Goal: Use online tool/utility

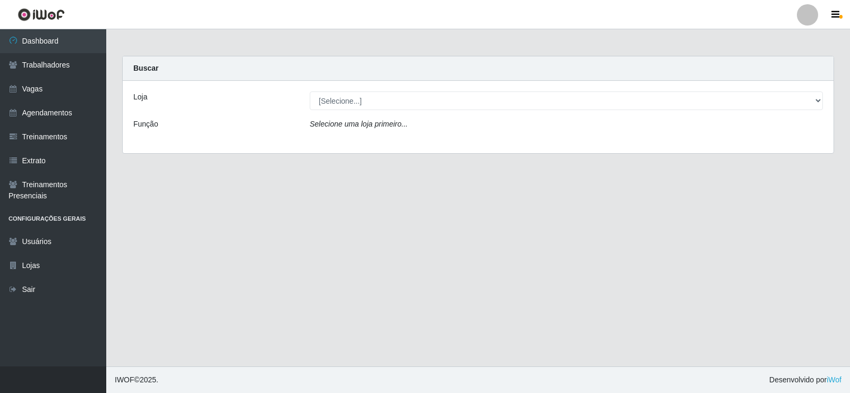
click at [824, 98] on div "[Selecione...] Supermercado Manaira" at bounding box center [566, 100] width 529 height 19
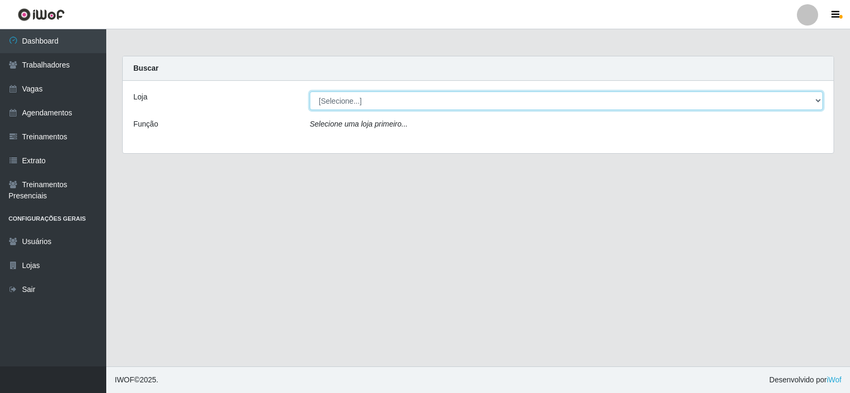
click at [821, 99] on select "[Selecione...] Supermercado Manaira" at bounding box center [566, 100] width 513 height 19
select select "443"
click at [310, 91] on select "[Selecione...] Supermercado Manaira" at bounding box center [566, 100] width 513 height 19
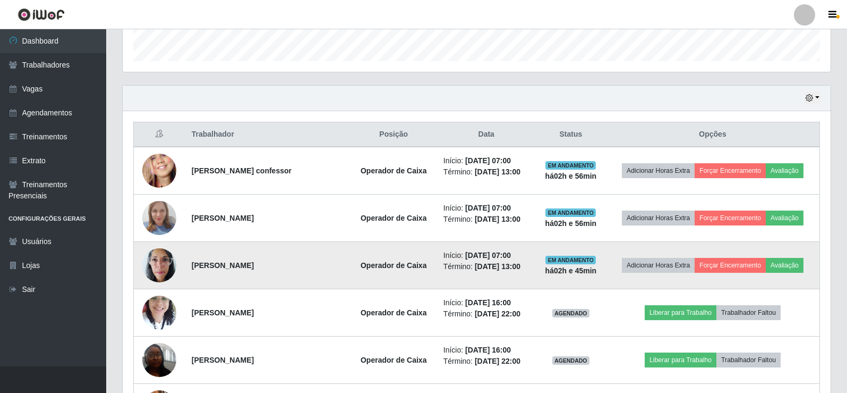
scroll to position [372, 0]
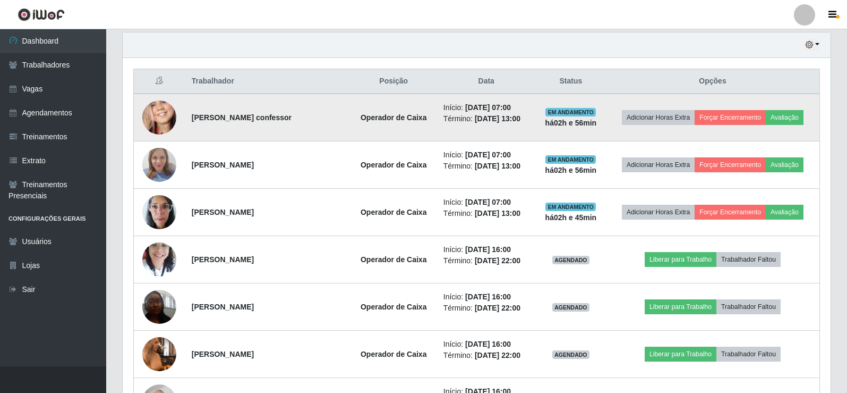
click at [162, 113] on img at bounding box center [159, 118] width 34 height 74
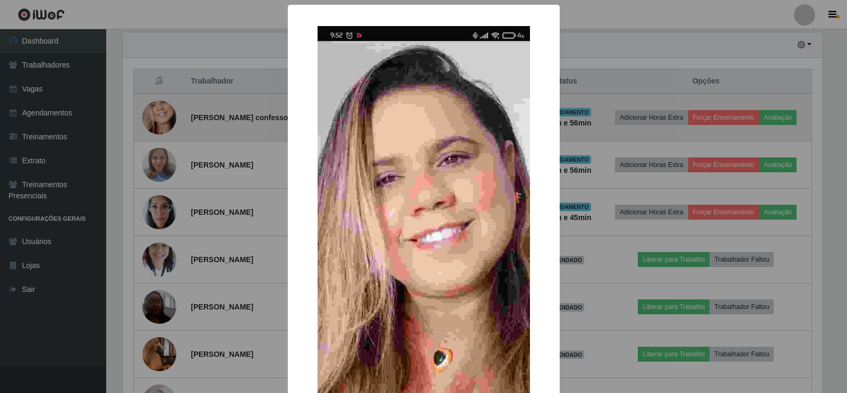
scroll to position [220, 703]
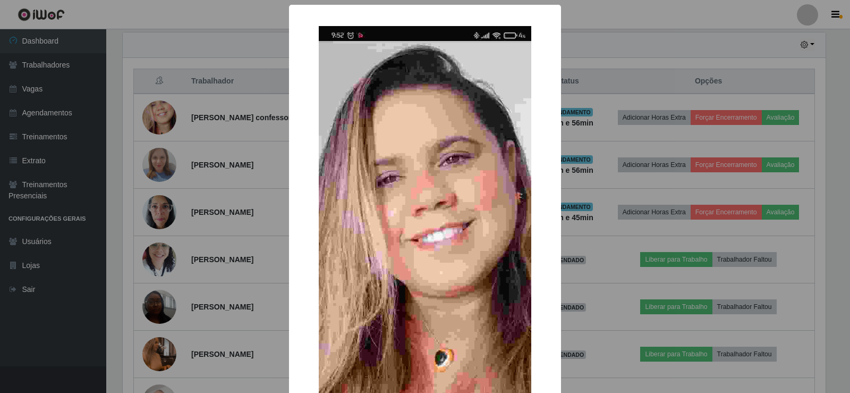
click at [157, 123] on div "× OK Cancel" at bounding box center [425, 196] width 850 height 393
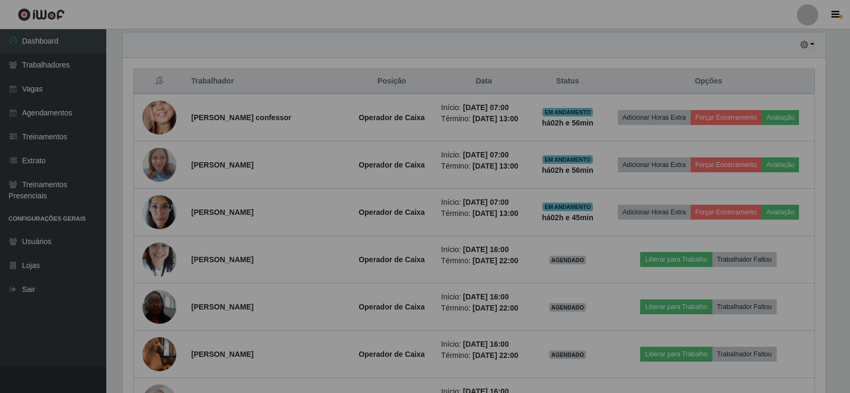
scroll to position [220, 708]
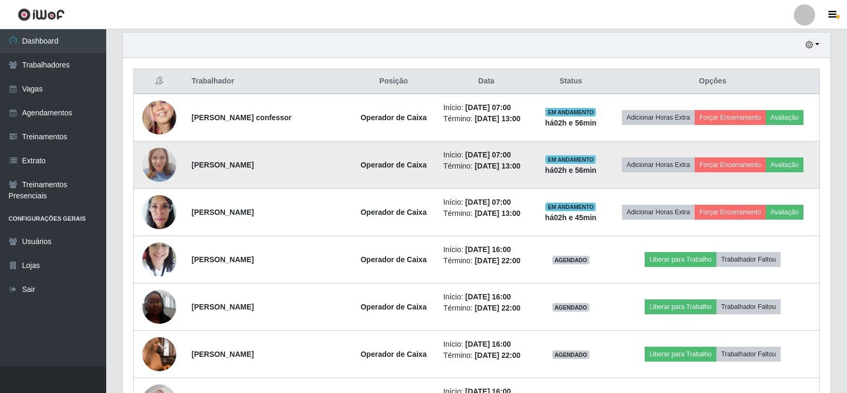
click at [158, 157] on img at bounding box center [159, 164] width 34 height 45
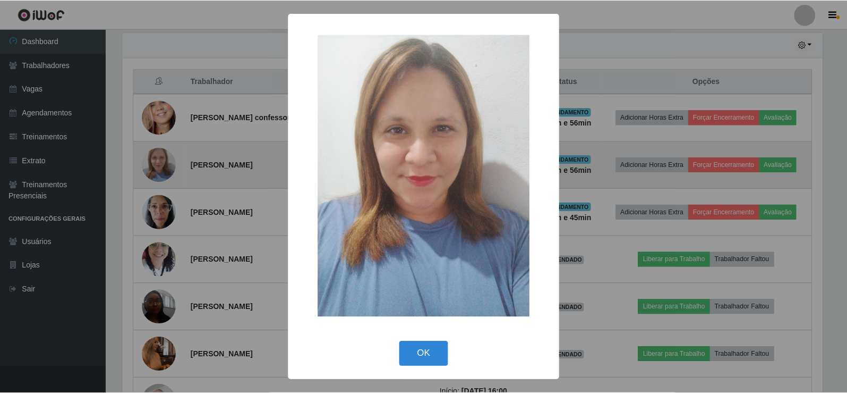
scroll to position [220, 703]
click at [158, 157] on div "× OK Cancel" at bounding box center [425, 196] width 850 height 393
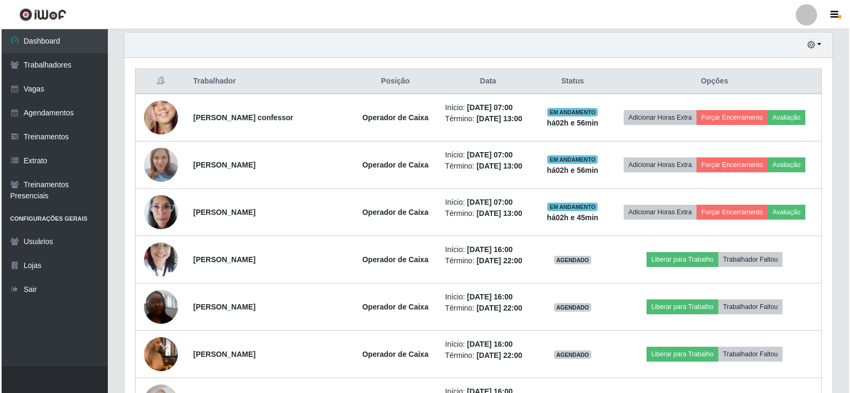
scroll to position [220, 708]
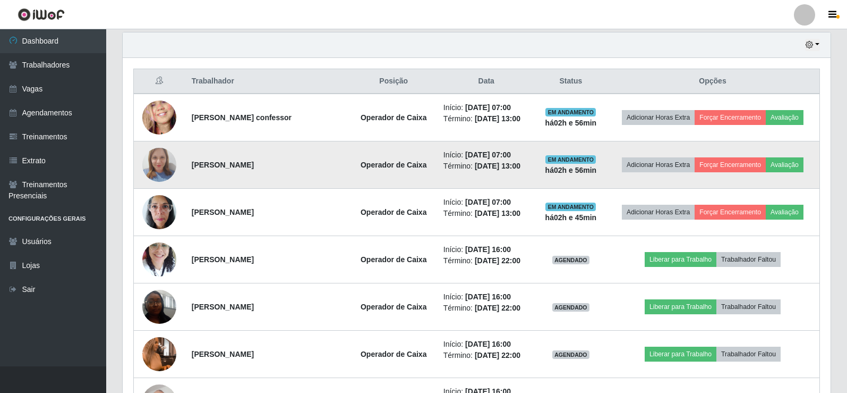
click at [159, 159] on img at bounding box center [159, 164] width 34 height 45
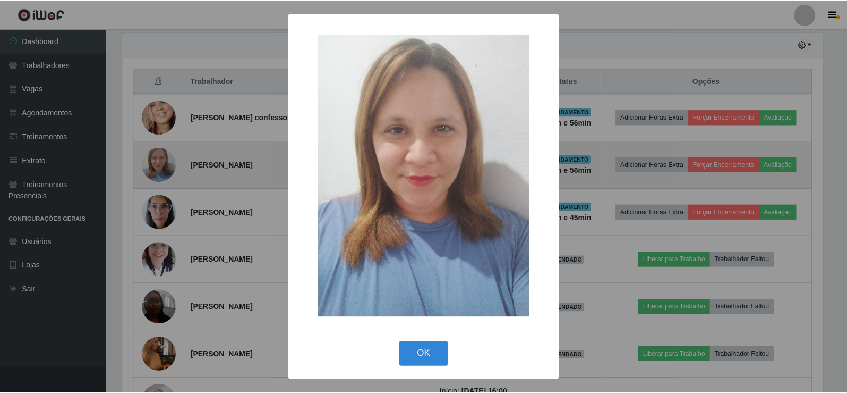
scroll to position [220, 703]
click at [159, 159] on div "× OK Cancel" at bounding box center [425, 196] width 850 height 393
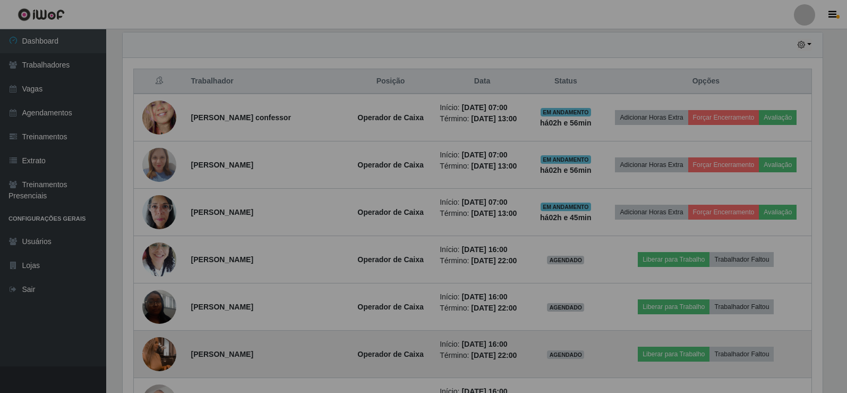
scroll to position [220, 708]
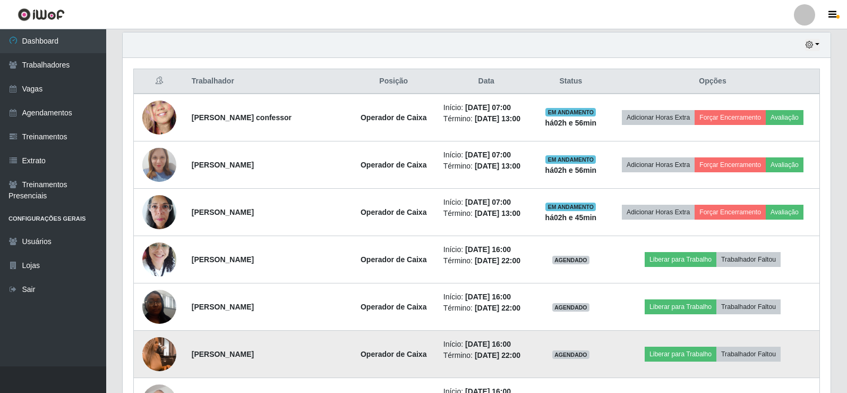
click at [157, 354] on img at bounding box center [159, 353] width 34 height 61
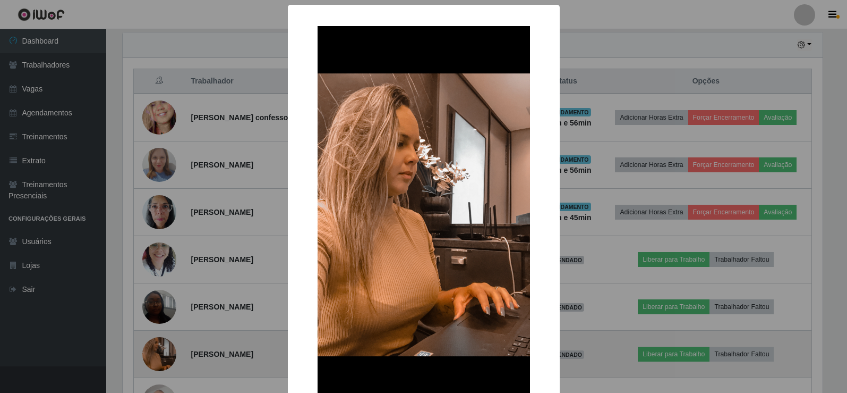
scroll to position [220, 703]
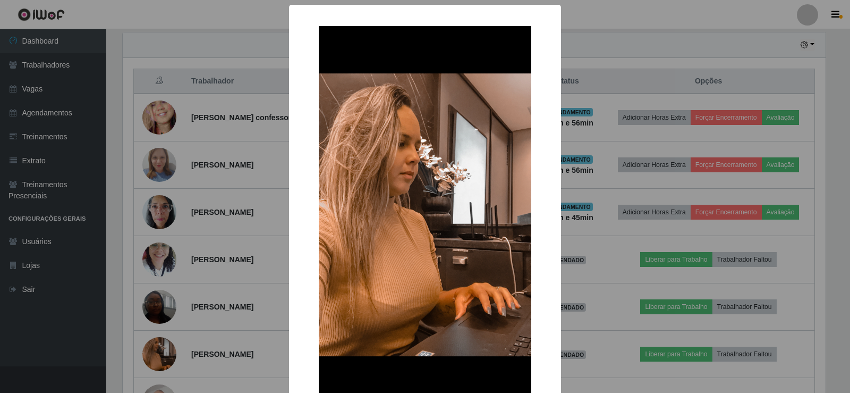
click at [157, 350] on div "× OK Cancel" at bounding box center [425, 196] width 850 height 393
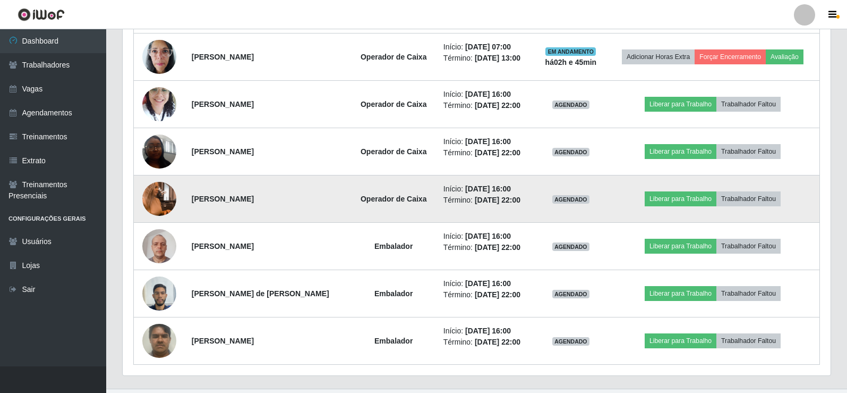
scroll to position [531, 0]
